Goal: Entertainment & Leisure: Consume media (video, audio)

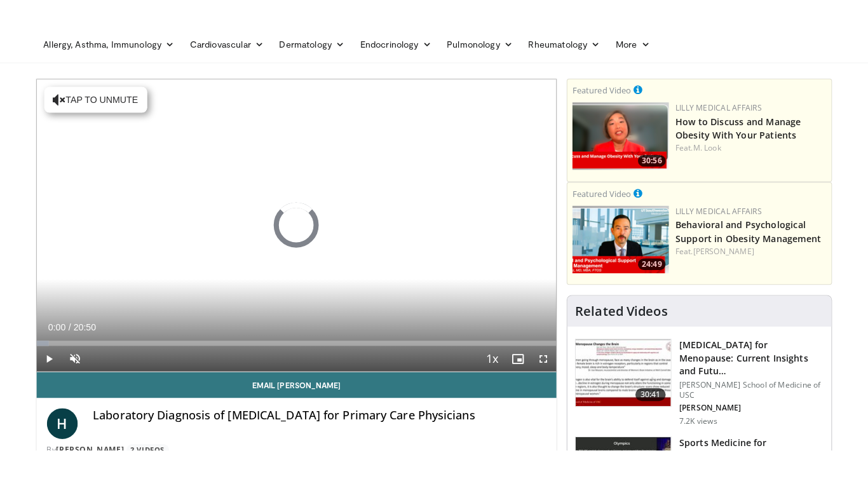
scroll to position [44, 0]
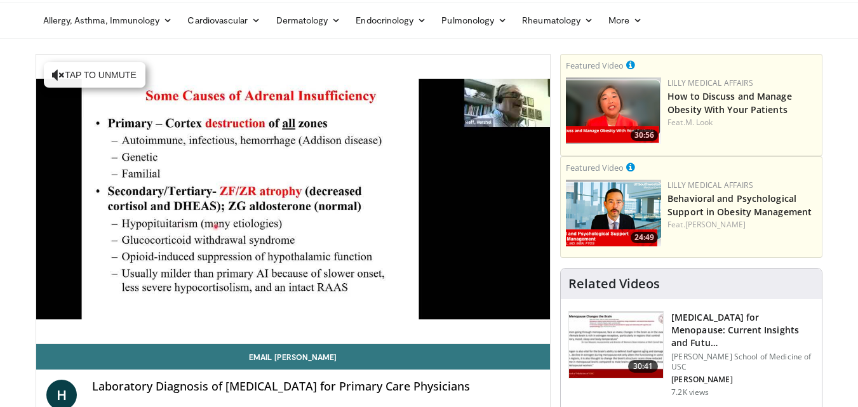
click at [77, 330] on video-js "**********" at bounding box center [293, 200] width 514 height 290
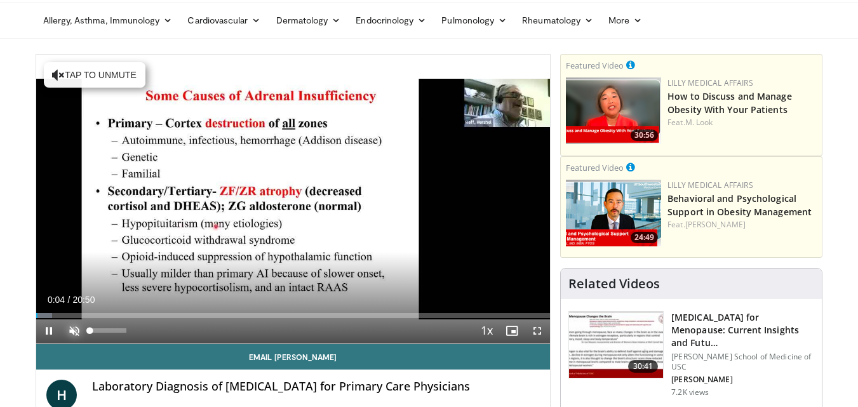
click at [72, 330] on span "Video Player" at bounding box center [74, 330] width 25 height 25
click at [536, 329] on span "Video Player" at bounding box center [537, 330] width 25 height 25
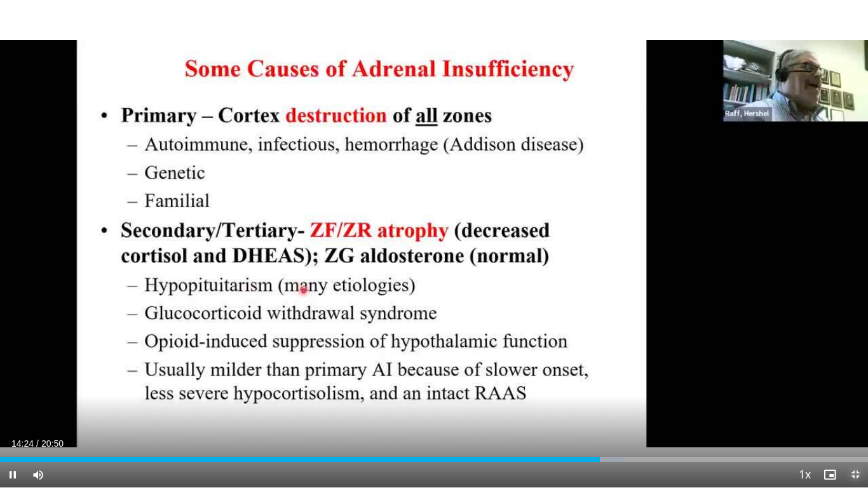
click at [852, 406] on span "Video Player" at bounding box center [854, 474] width 25 height 25
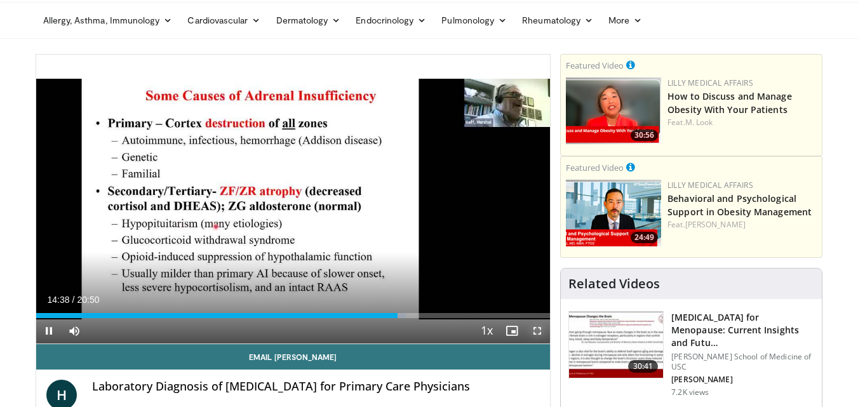
click at [537, 330] on span "Video Player" at bounding box center [537, 330] width 25 height 25
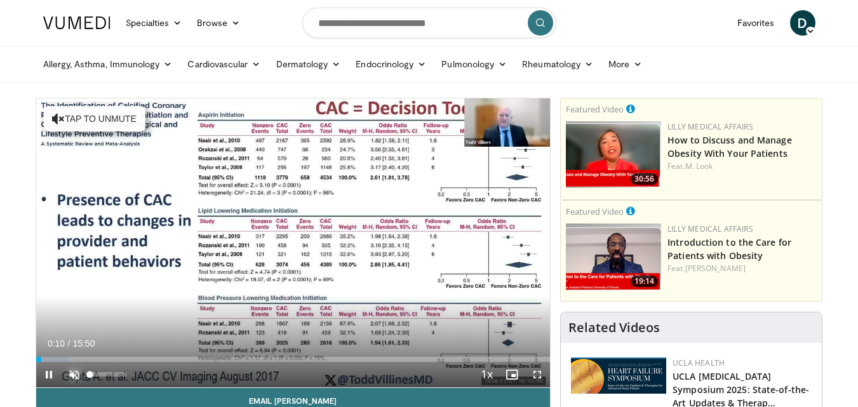
click at [76, 375] on span "Video Player" at bounding box center [74, 374] width 25 height 25
click at [539, 373] on span "Video Player" at bounding box center [537, 374] width 25 height 25
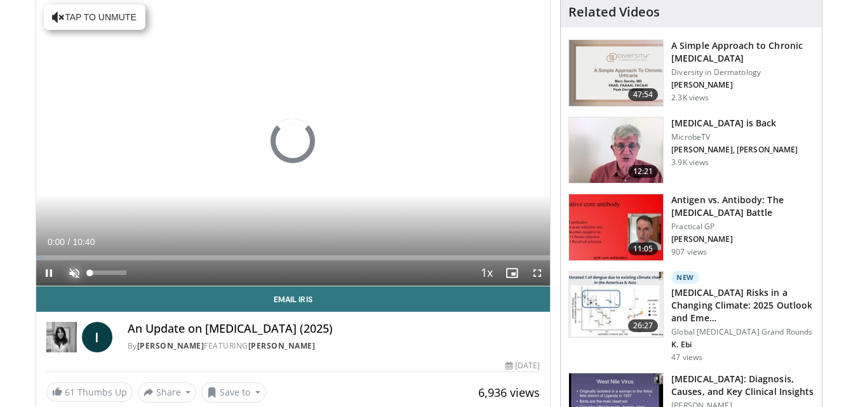
click at [72, 272] on span "Video Player" at bounding box center [74, 272] width 25 height 25
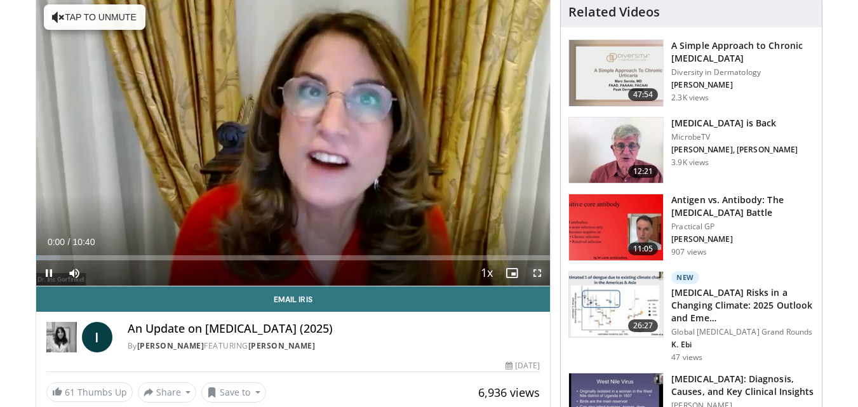
click at [535, 273] on span "Video Player" at bounding box center [537, 272] width 25 height 25
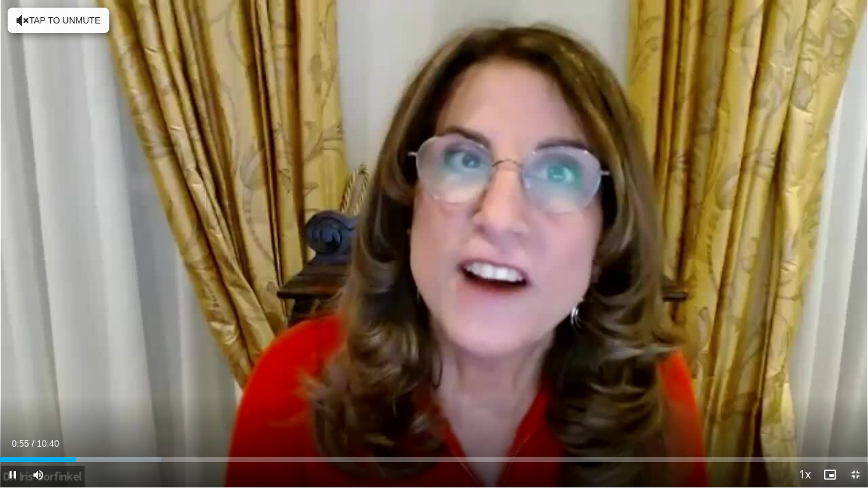
click at [852, 406] on span "Video Player" at bounding box center [854, 474] width 25 height 25
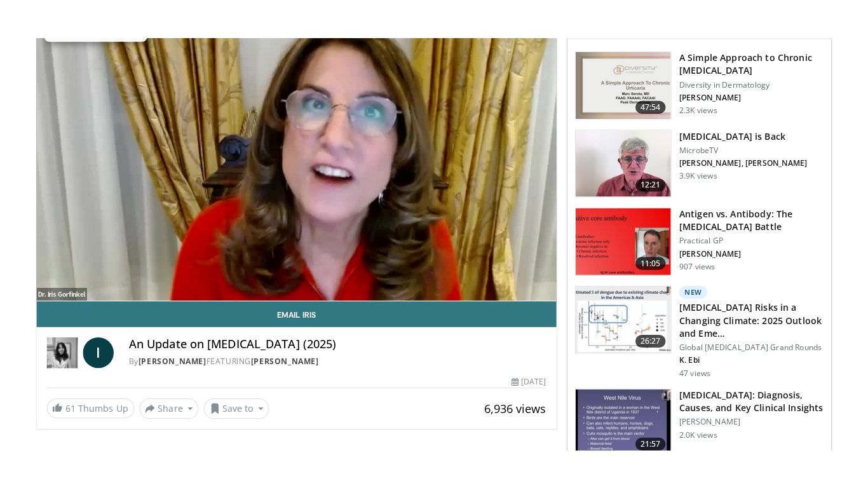
scroll to position [195, 0]
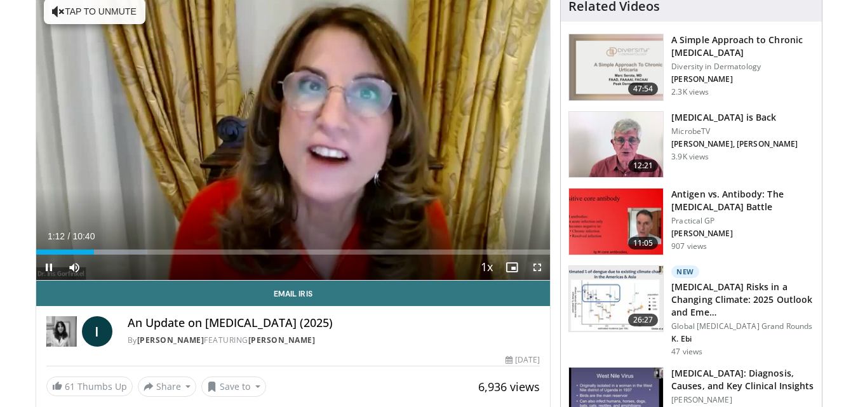
click at [538, 267] on span "Video Player" at bounding box center [537, 267] width 25 height 25
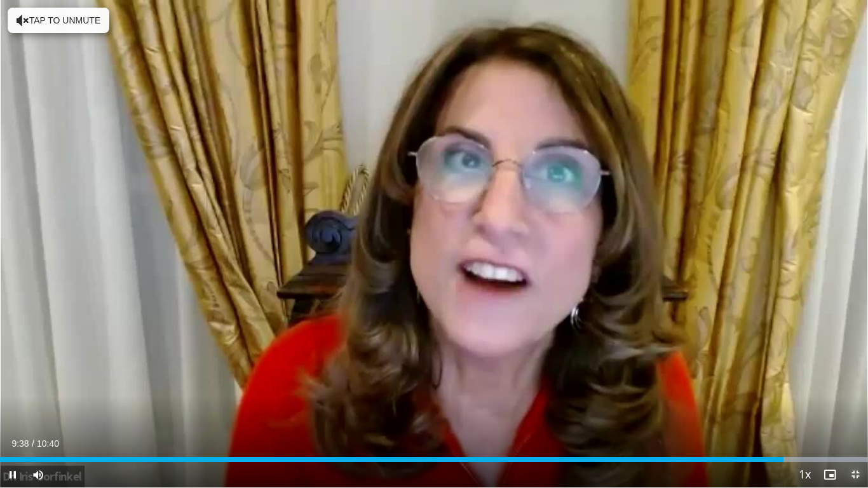
click at [853, 406] on span "Video Player" at bounding box center [854, 474] width 25 height 25
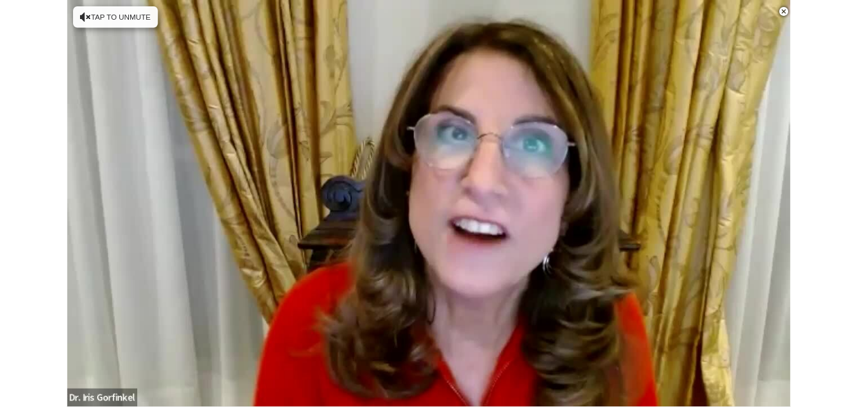
scroll to position [485, 0]
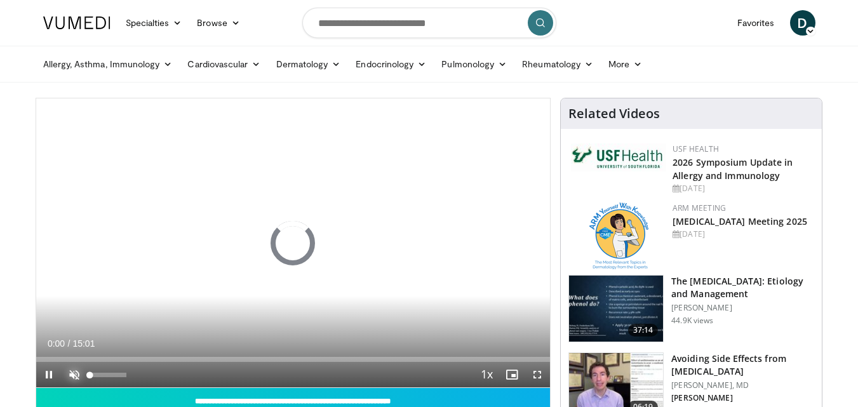
click at [71, 374] on span "Video Player" at bounding box center [74, 374] width 25 height 25
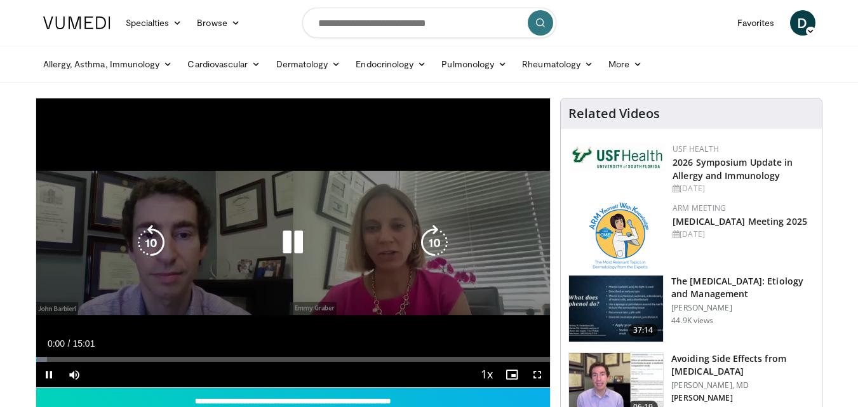
click at [539, 373] on video-js "**********" at bounding box center [293, 243] width 514 height 290
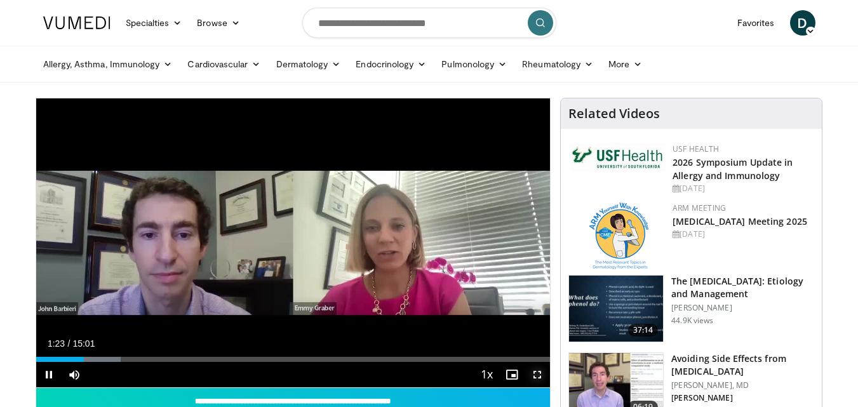
click at [537, 377] on span "Video Player" at bounding box center [537, 374] width 25 height 25
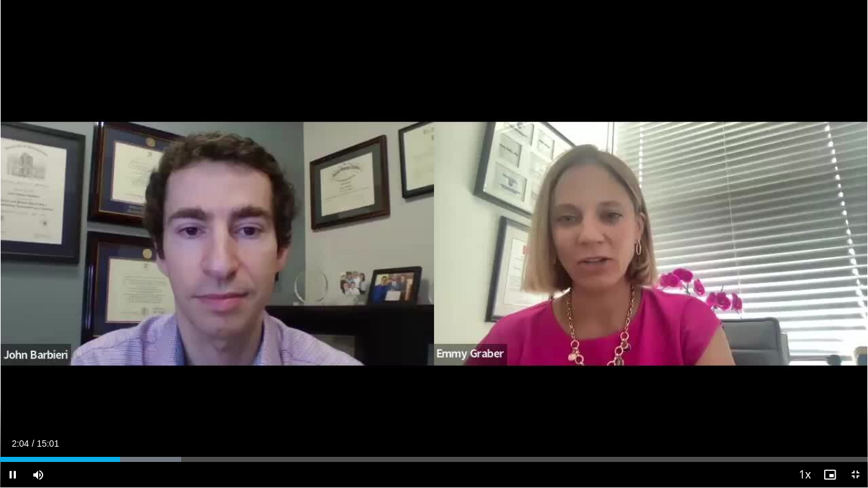
click at [102, 406] on div "Current Time 2:04 / Duration 15:01 Pause Skip Backward Skip Forward Mute Loaded…" at bounding box center [434, 474] width 868 height 25
click at [96, 406] on div "Loaded : 20.90% 02:07 01:39" at bounding box center [434, 459] width 868 height 5
click at [852, 406] on span "Video Player" at bounding box center [854, 474] width 25 height 25
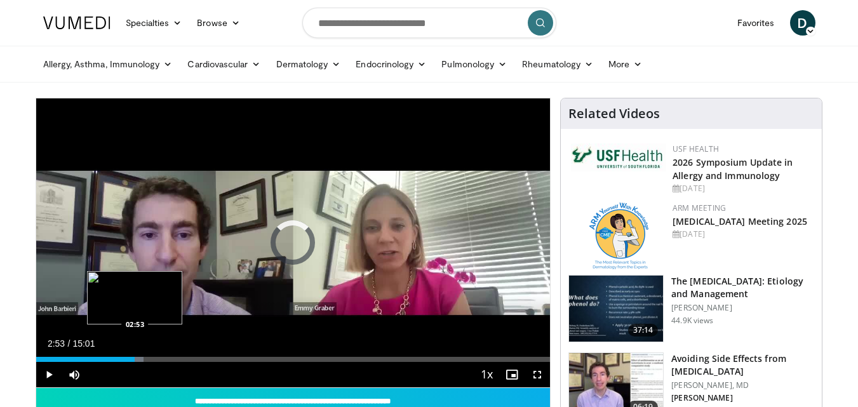
click at [135, 354] on div "Loaded : 20.90% 02:53 02:53" at bounding box center [293, 356] width 514 height 12
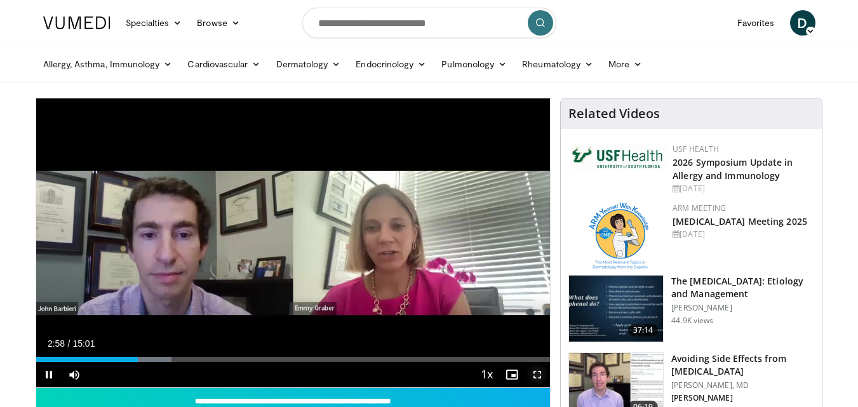
click at [538, 372] on span "Video Player" at bounding box center [537, 374] width 25 height 25
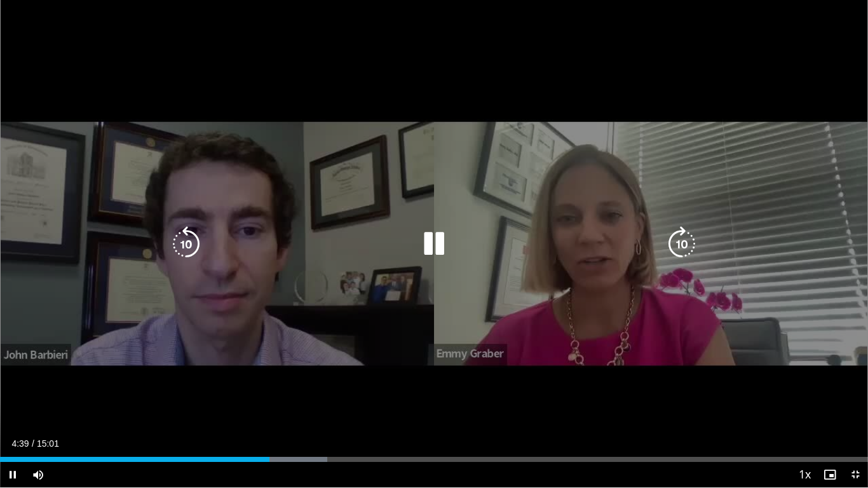
click at [433, 236] on icon "Video Player" at bounding box center [434, 244] width 36 height 36
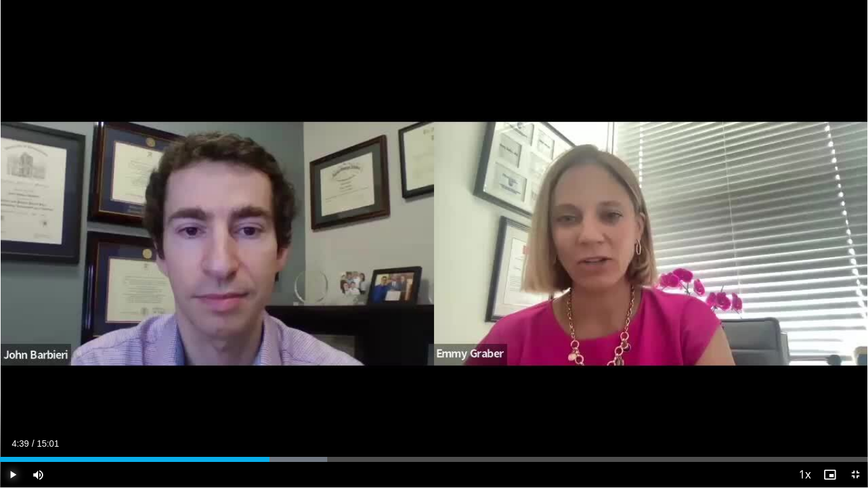
click at [13, 406] on span "Video Player" at bounding box center [12, 474] width 25 height 25
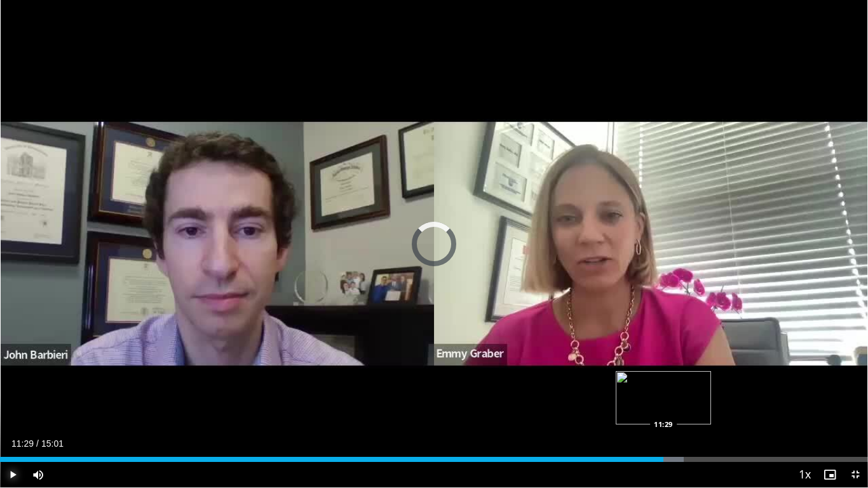
click at [663, 406] on div "11:49" at bounding box center [331, 459] width 663 height 5
click at [654, 406] on div "Current Time 11:31 / Duration 15:01 Pause Skip Backward Skip Forward Mute 0% Lo…" at bounding box center [434, 474] width 868 height 25
click at [644, 406] on div "Loaded : 83.62% 11:33 11:09" at bounding box center [434, 459] width 868 height 5
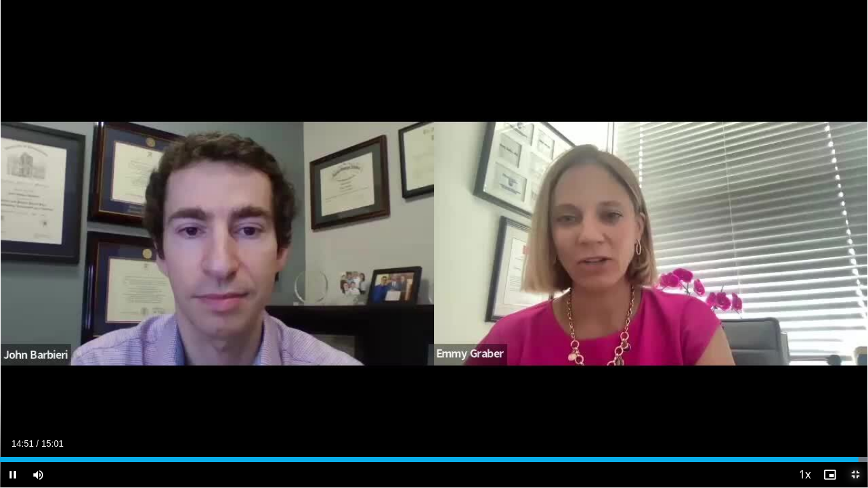
click at [853, 406] on span "Video Player" at bounding box center [854, 474] width 25 height 25
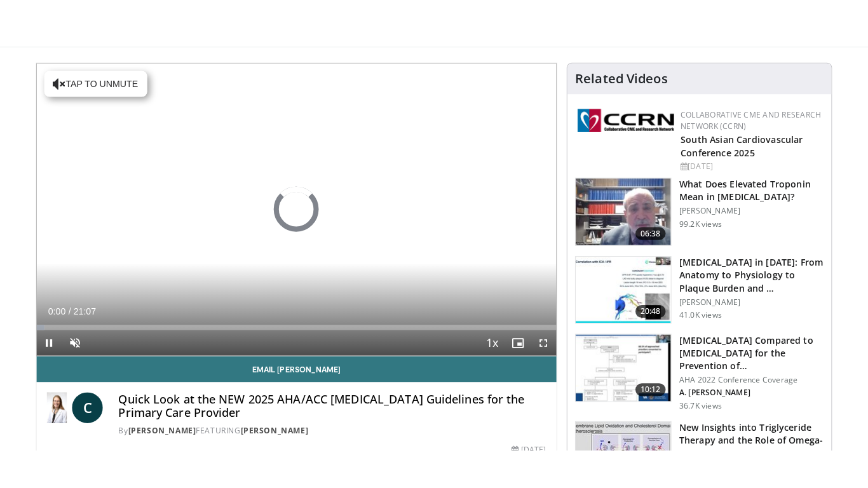
scroll to position [104, 0]
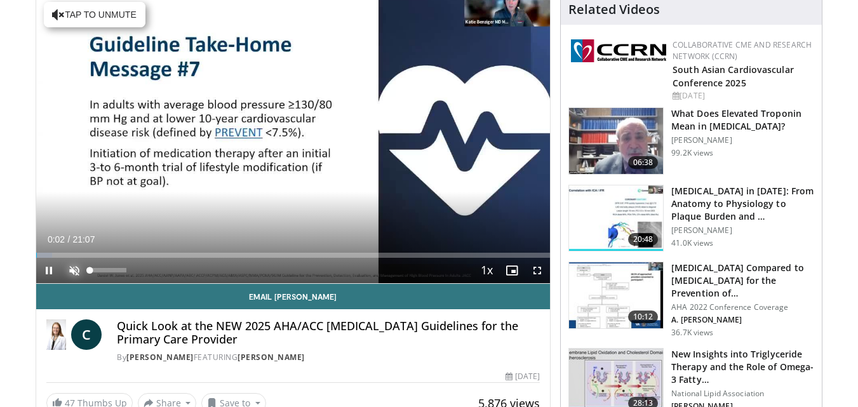
click at [72, 271] on span "Video Player" at bounding box center [74, 270] width 25 height 25
click at [539, 270] on span "Video Player" at bounding box center [537, 270] width 25 height 25
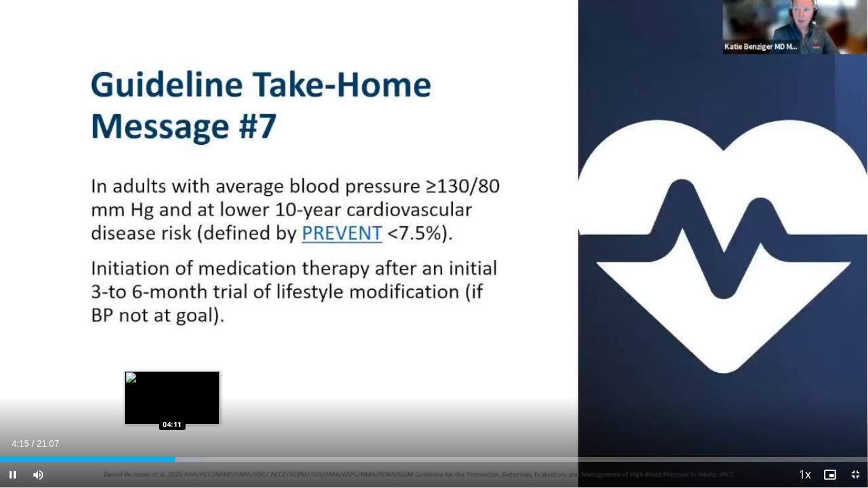
click at [172, 406] on div "Loaded : 23.48% 04:15 04:11" at bounding box center [434, 459] width 868 height 5
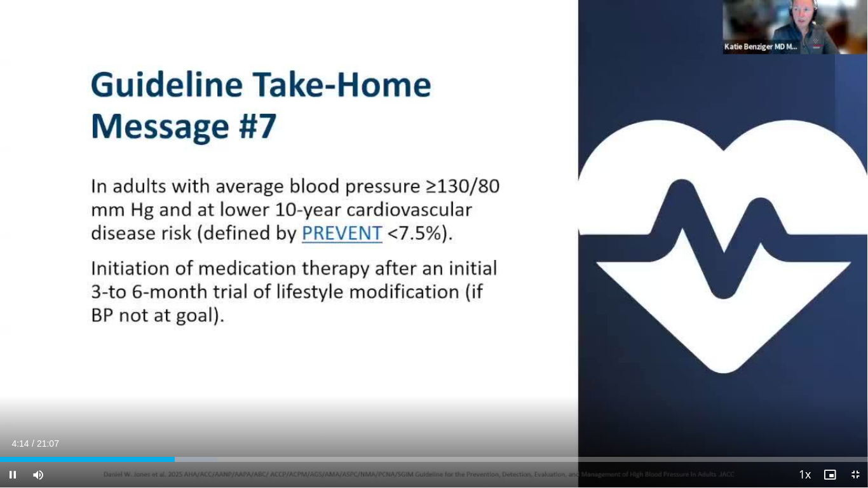
click at [168, 406] on div "Current Time 4:14 / Duration 21:07 Pause Skip Backward Skip Forward Mute Loaded…" at bounding box center [434, 474] width 868 height 25
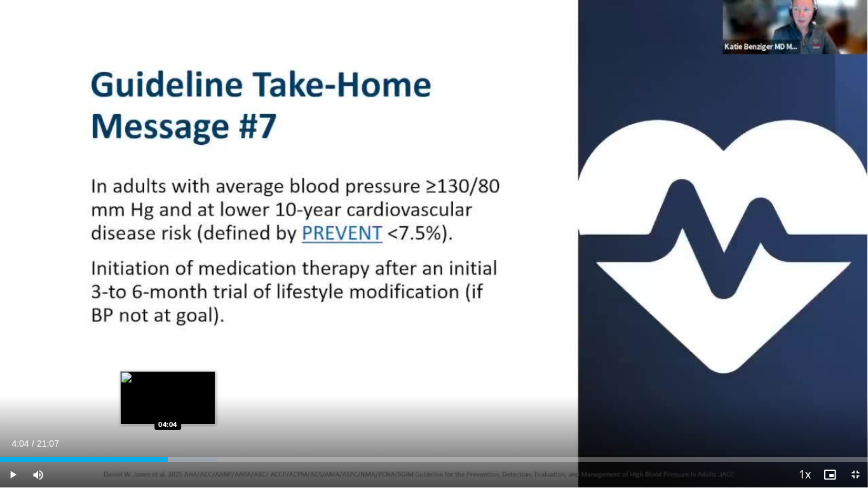
click at [168, 406] on div "04:04" at bounding box center [84, 459] width 168 height 5
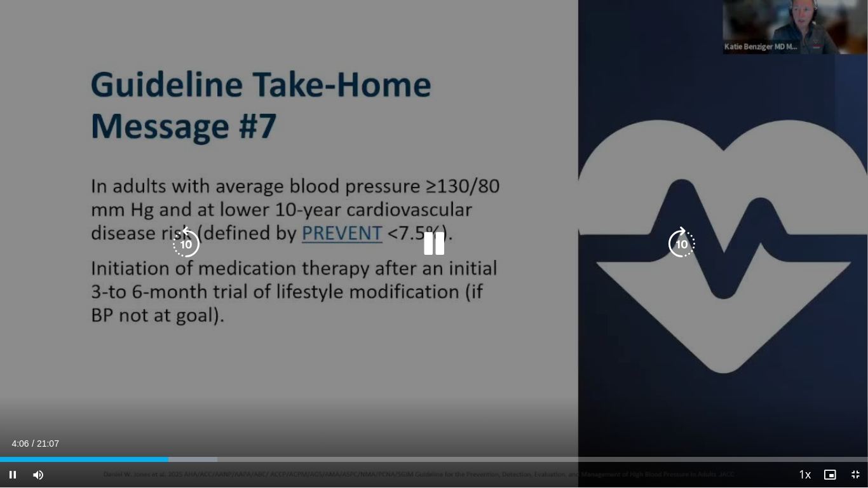
click at [439, 241] on icon "Video Player" at bounding box center [434, 244] width 36 height 36
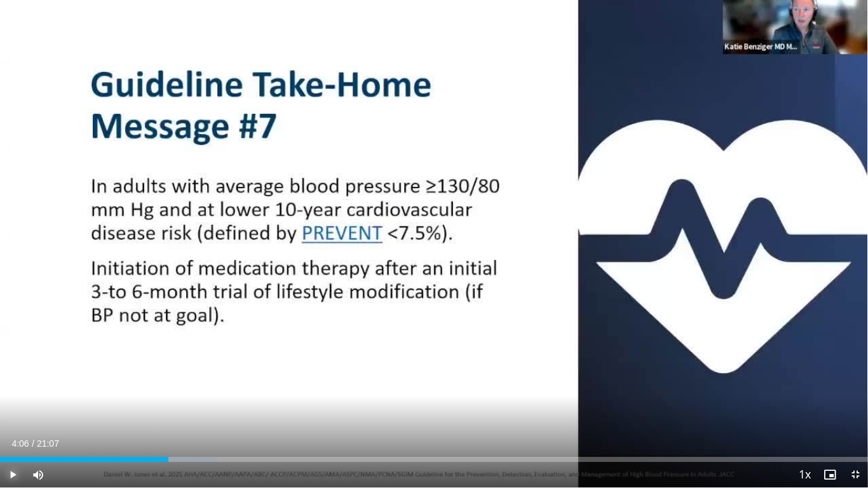
click at [15, 406] on span "Video Player" at bounding box center [12, 474] width 25 height 25
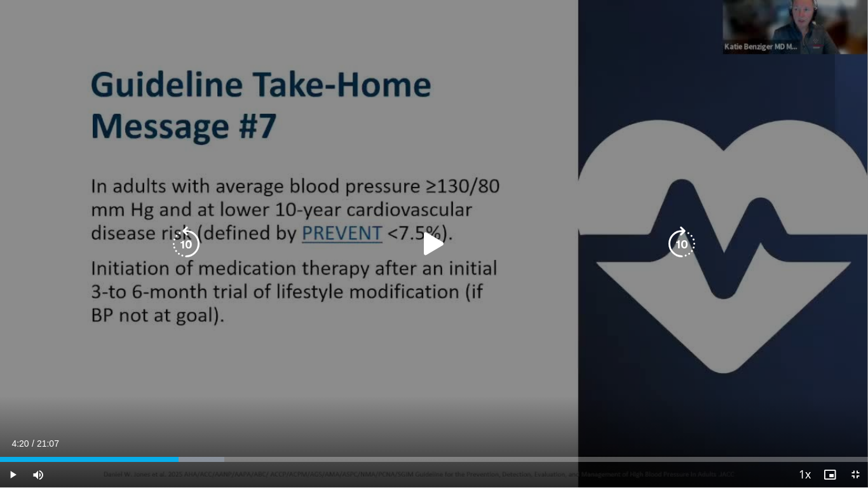
click at [433, 243] on icon "Video Player" at bounding box center [434, 244] width 36 height 36
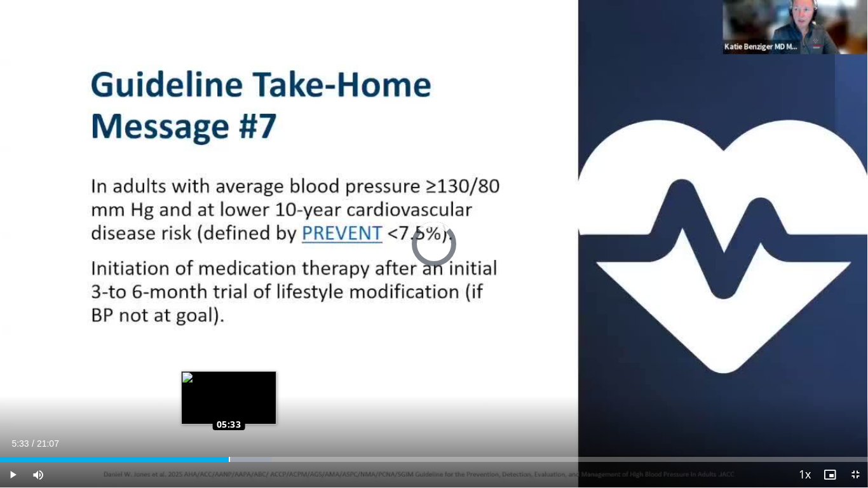
click at [229, 406] on div "Loaded : 31.31% 05:33 05:33" at bounding box center [434, 456] width 868 height 12
click at [220, 406] on div "Loaded : 31.31% 05:36 05:21" at bounding box center [434, 459] width 868 height 5
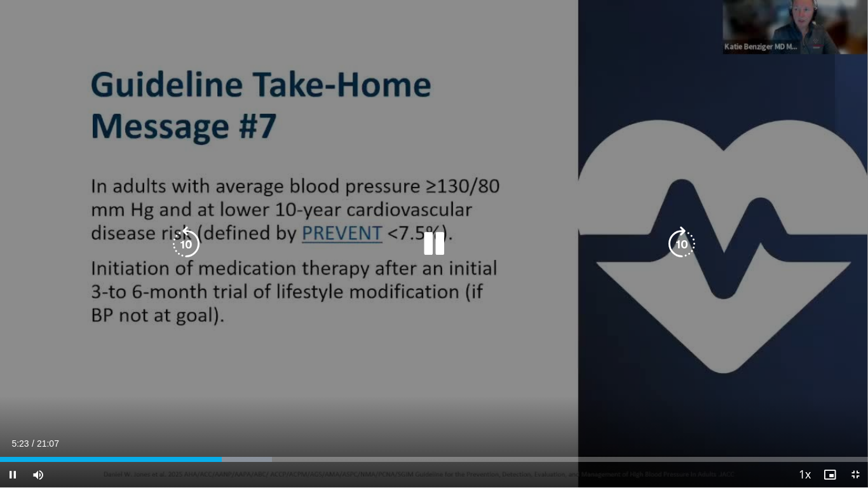
click at [428, 243] on icon "Video Player" at bounding box center [434, 244] width 36 height 36
click at [433, 240] on icon "Video Player" at bounding box center [434, 244] width 36 height 36
click at [438, 245] on icon "Video Player" at bounding box center [434, 244] width 36 height 36
click at [436, 232] on icon "Video Player" at bounding box center [434, 244] width 36 height 36
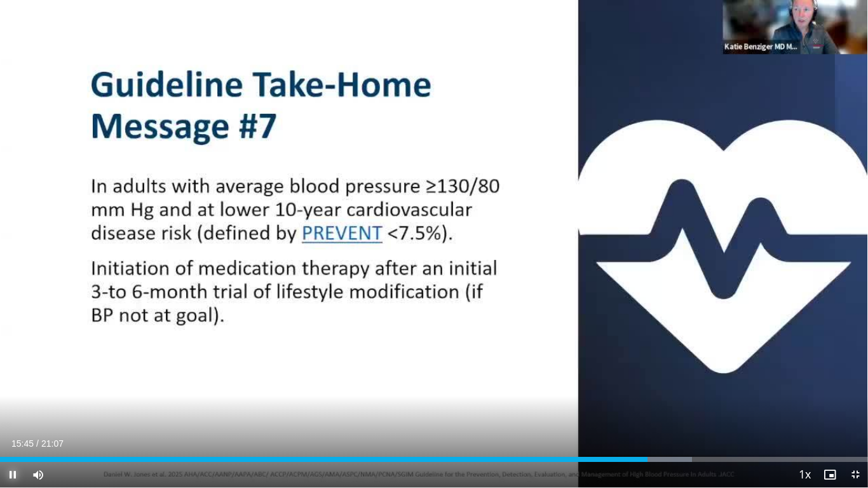
click at [10, 406] on span "Video Player" at bounding box center [12, 474] width 25 height 25
click at [16, 406] on span "Video Player" at bounding box center [12, 474] width 25 height 25
click at [850, 406] on span "Video Player" at bounding box center [854, 474] width 25 height 25
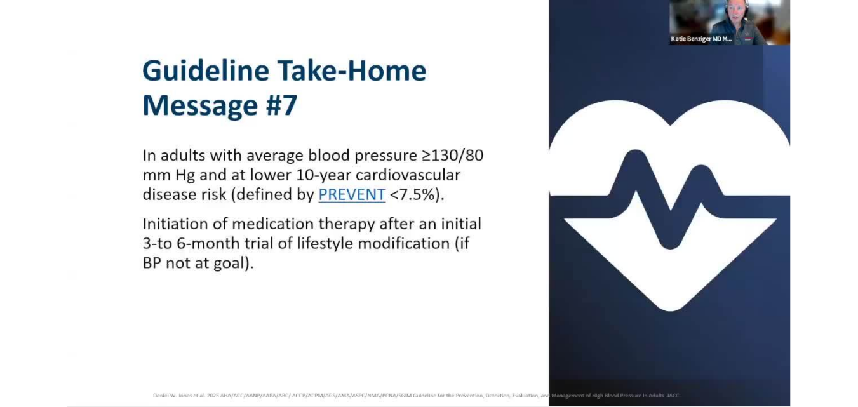
scroll to position [394, 0]
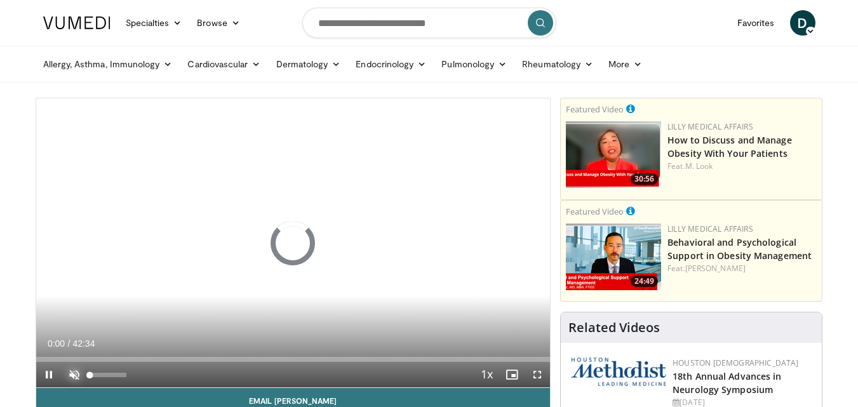
click at [72, 375] on span "Video Player" at bounding box center [74, 374] width 25 height 25
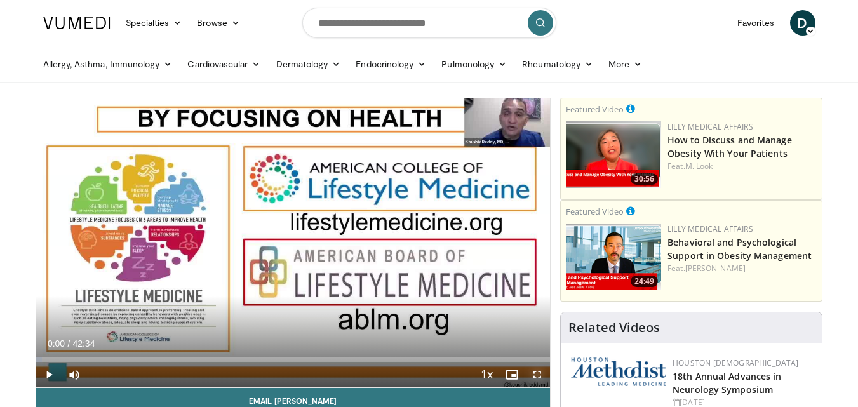
click at [535, 372] on span "Video Player" at bounding box center [537, 374] width 25 height 25
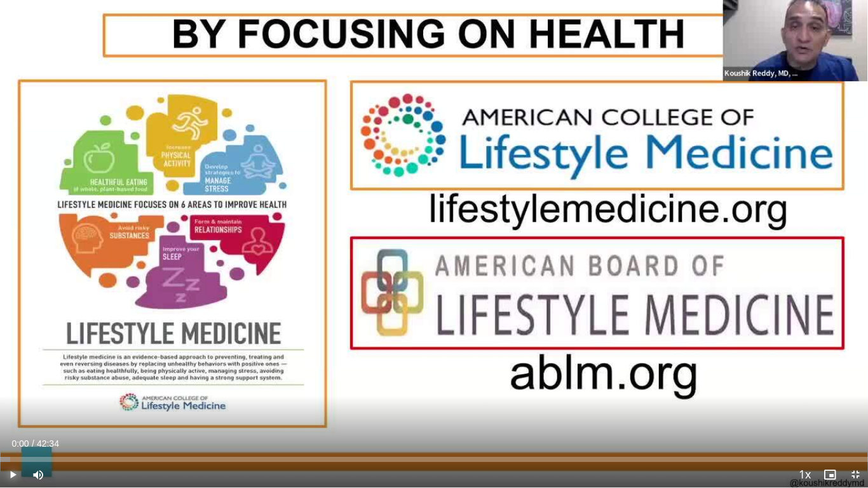
click at [14, 406] on span "Video Player" at bounding box center [12, 474] width 25 height 25
click at [15, 406] on span "Video Player" at bounding box center [12, 474] width 25 height 25
click at [11, 406] on span "Video Player" at bounding box center [12, 474] width 25 height 25
click at [13, 406] on span "Video Player" at bounding box center [12, 474] width 25 height 25
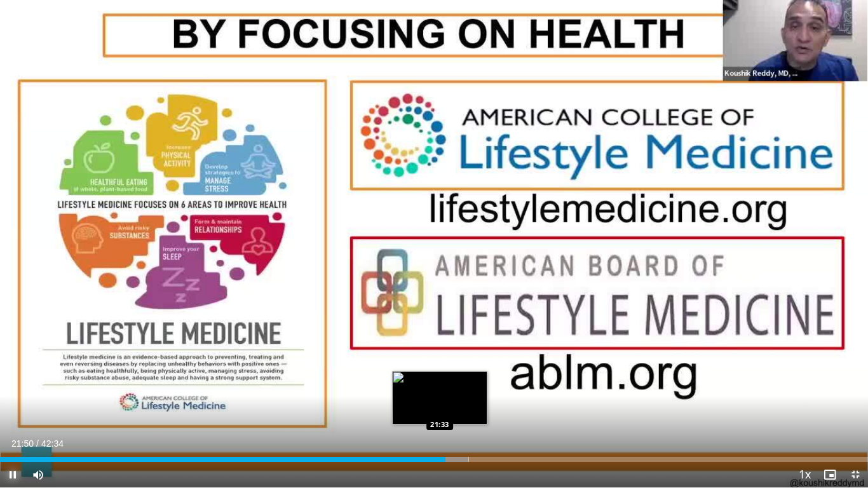
click at [440, 406] on div "21:51" at bounding box center [222, 459] width 445 height 5
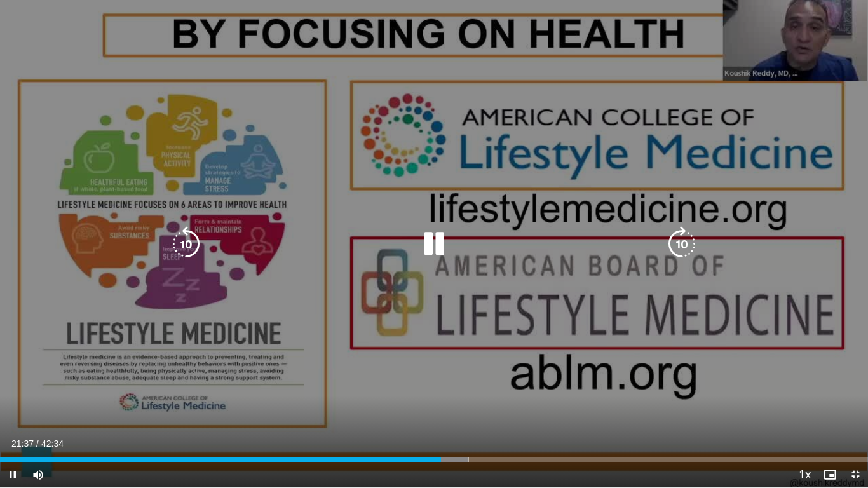
click at [431, 244] on icon "Video Player" at bounding box center [434, 244] width 36 height 36
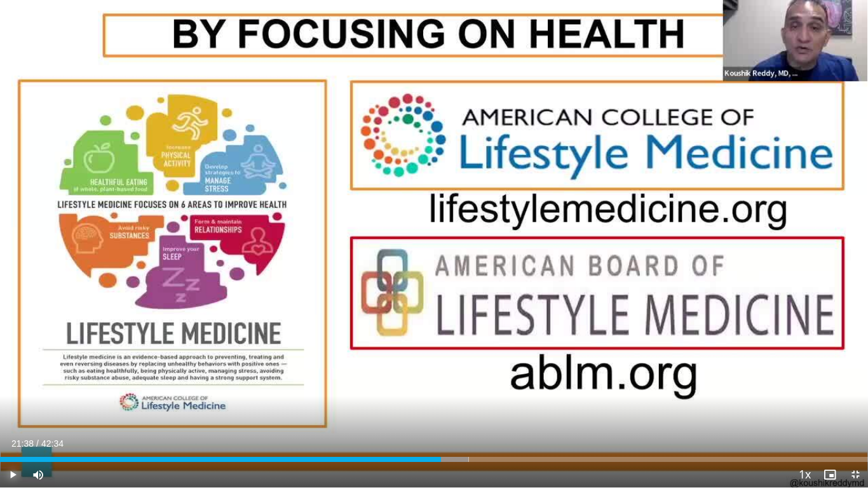
click at [11, 406] on span "Video Player" at bounding box center [12, 474] width 25 height 25
click at [15, 406] on span "Video Player" at bounding box center [12, 474] width 25 height 25
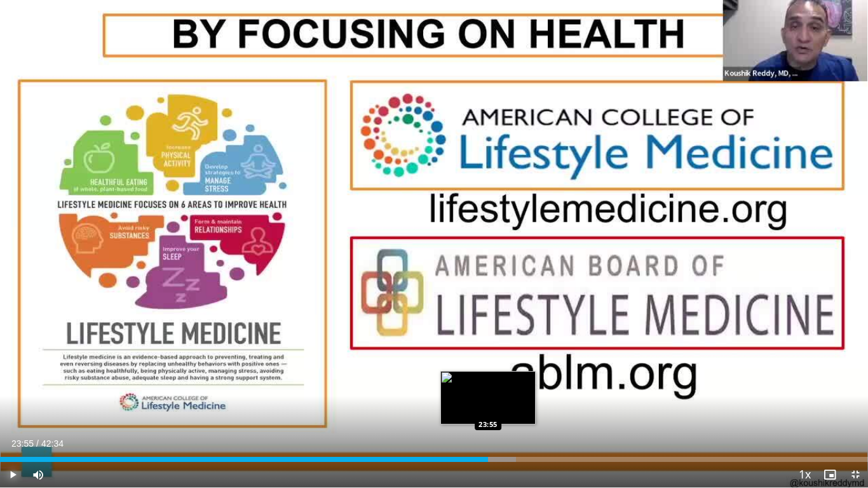
click at [488, 406] on div "Loaded : 59.42% 23:55 23:55" at bounding box center [434, 459] width 868 height 5
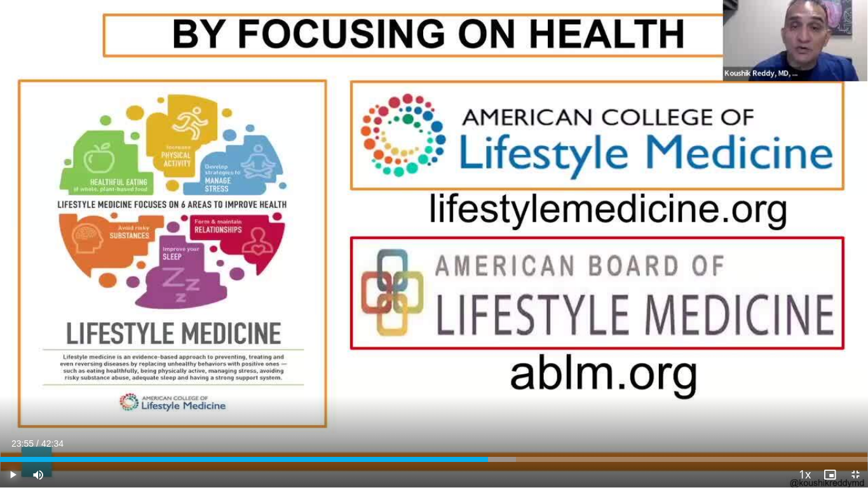
click at [13, 406] on span "Video Player" at bounding box center [12, 474] width 25 height 25
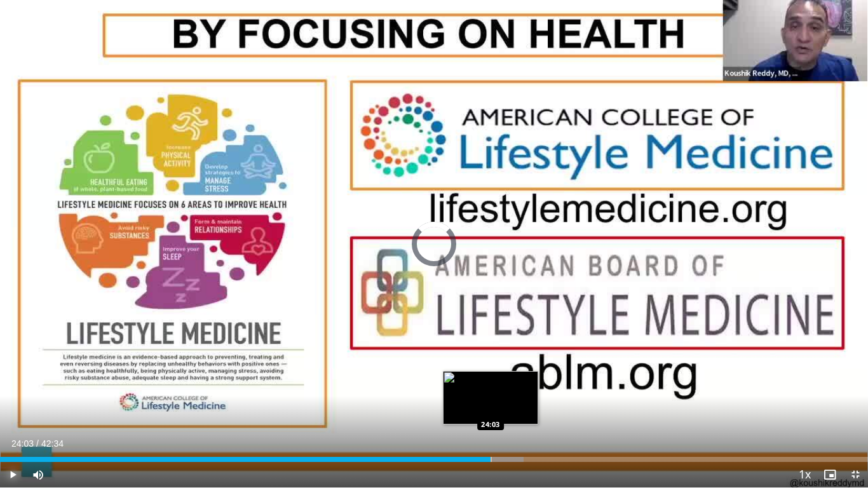
click at [490, 406] on div "24:03" at bounding box center [245, 459] width 490 height 5
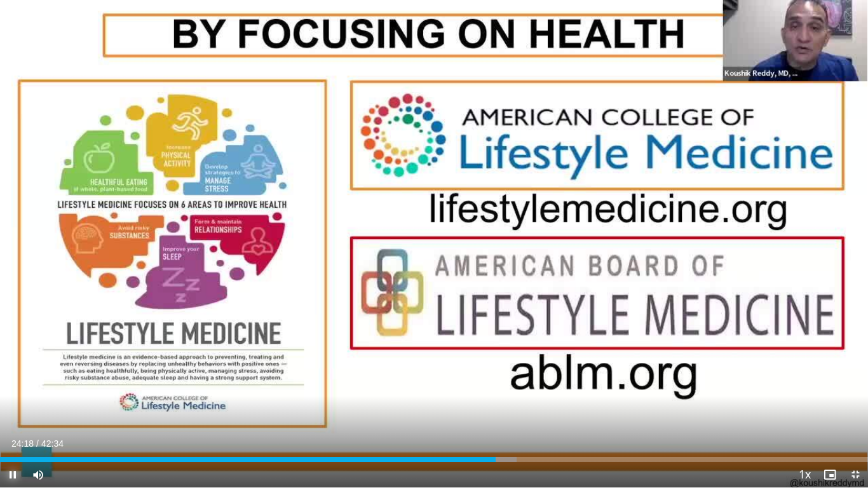
click at [10, 406] on span "Video Player" at bounding box center [12, 474] width 25 height 25
click at [13, 406] on span "Video Player" at bounding box center [12, 474] width 25 height 25
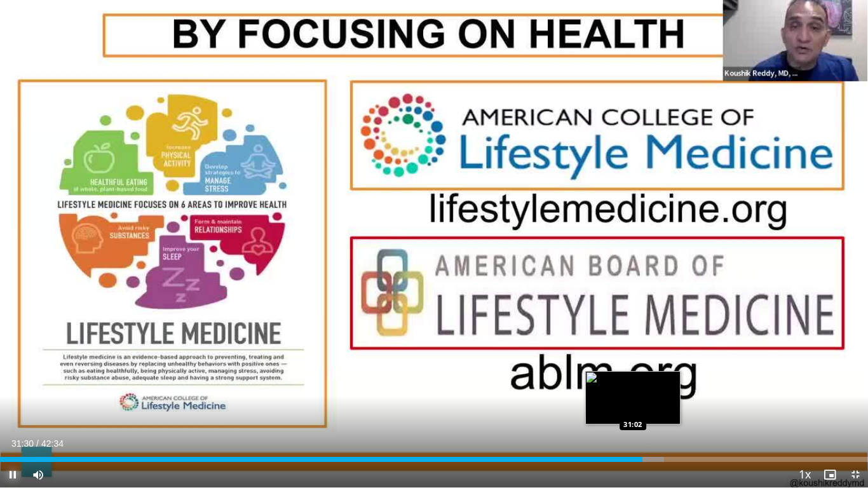
click at [633, 406] on div "Loaded : 76.51% 31:30 31:02" at bounding box center [434, 459] width 868 height 5
click at [638, 406] on div "Loaded : 76.51% 31:17 31:17" at bounding box center [434, 459] width 868 height 5
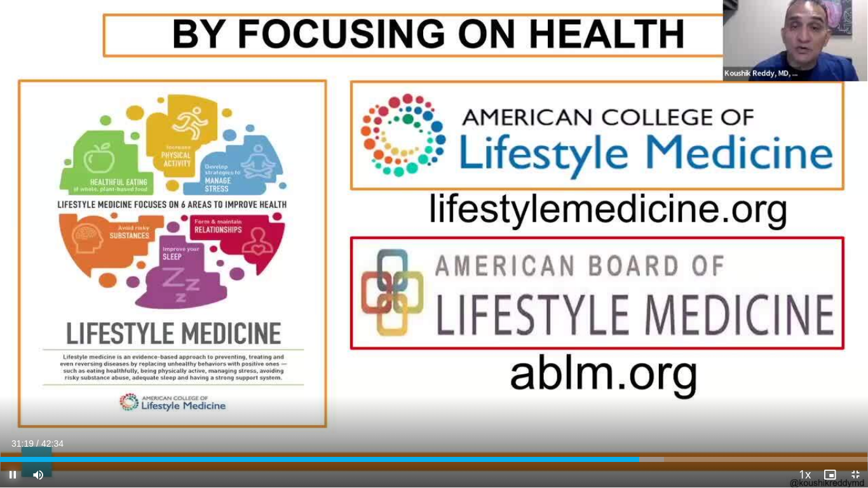
click at [14, 406] on span "Video Player" at bounding box center [12, 474] width 25 height 25
click at [11, 406] on span "Video Player" at bounding box center [12, 474] width 25 height 25
click at [15, 406] on span "Video Player" at bounding box center [12, 474] width 25 height 25
click at [16, 406] on span "Video Player" at bounding box center [12, 474] width 25 height 25
click at [857, 406] on span "Video Player" at bounding box center [854, 474] width 25 height 25
